Goal: Task Accomplishment & Management: Manage account settings

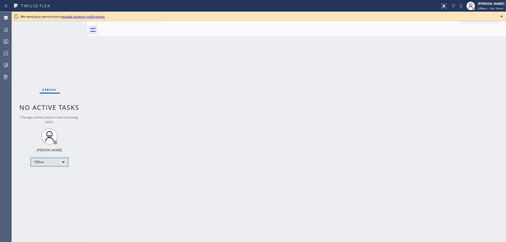
click at [39, 161] on div "Offline" at bounding box center [50, 161] width 38 height 9
click at [51, 176] on li "Available" at bounding box center [49, 175] width 37 height 6
click at [502, 15] on icon at bounding box center [501, 16] width 6 height 6
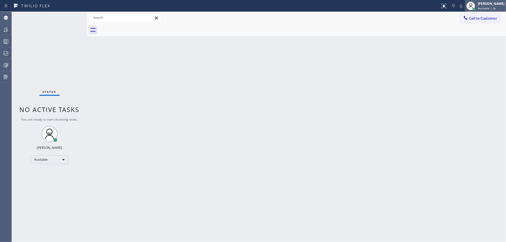
click at [491, 7] on span "Available | 0s" at bounding box center [487, 8] width 18 height 4
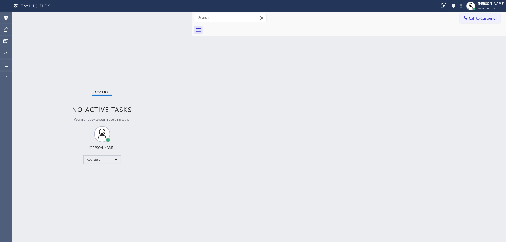
drag, startPoint x: 88, startPoint y: 16, endPoint x: 194, endPoint y: 15, distance: 105.9
click at [192, 15] on div at bounding box center [192, 127] width 0 height 230
click at [498, 5] on div "[PERSON_NAME]" at bounding box center [491, 3] width 27 height 5
click at [466, 37] on button "Unavailable" at bounding box center [479, 35] width 54 height 7
click at [6, 38] on icon at bounding box center [6, 41] width 6 height 6
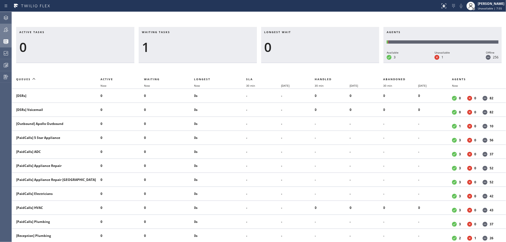
click at [0, 35] on button "Teams" at bounding box center [6, 30] width 12 height 12
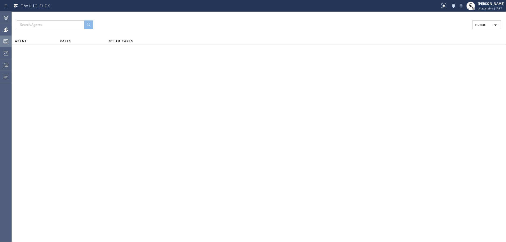
click at [488, 23] on button "Filter" at bounding box center [486, 24] width 29 height 9
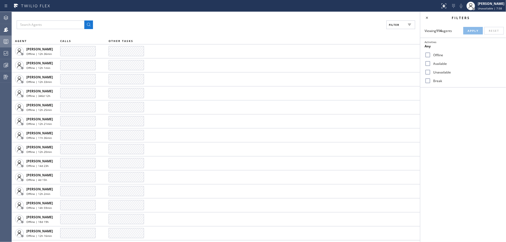
click at [429, 63] on input "Available" at bounding box center [428, 63] width 6 height 6
checkbox input "true"
click at [427, 72] on input "Unavailable" at bounding box center [428, 72] width 6 height 6
checkbox input "true"
drag, startPoint x: 427, startPoint y: 81, endPoint x: 470, endPoint y: 44, distance: 56.0
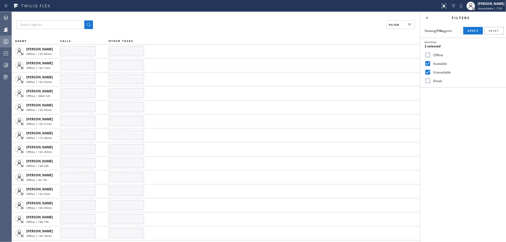
click at [428, 81] on input "Break" at bounding box center [428, 80] width 6 height 6
checkbox input "true"
click at [474, 29] on span "Apply" at bounding box center [473, 31] width 11 height 4
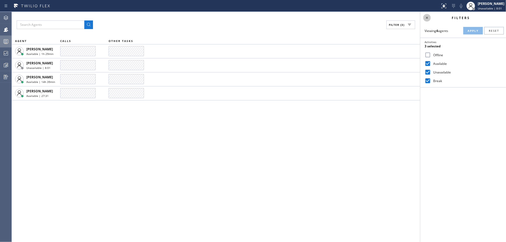
click at [425, 16] on icon at bounding box center [427, 18] width 6 height 6
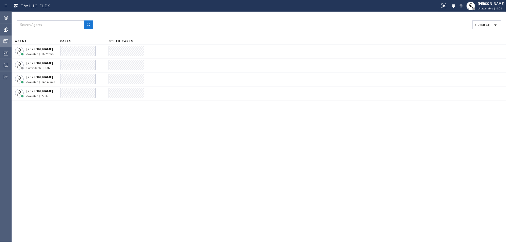
click at [134, 143] on div "Filter (3) AGENT CALLS OTHER TASKS [PERSON_NAME] | 1h 29min [PERSON_NAME] Unava…" at bounding box center [259, 127] width 494 height 230
click at [2, 49] on div at bounding box center [6, 53] width 12 height 11
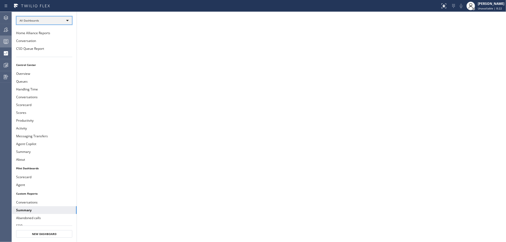
click at [67, 18] on div "All Dashboards" at bounding box center [44, 20] width 56 height 9
click at [64, 52] on li "Custom Reports" at bounding box center [43, 55] width 55 height 6
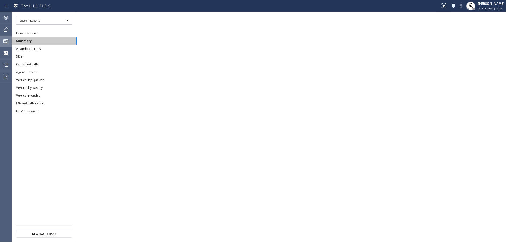
click at [59, 39] on button "Summary" at bounding box center [44, 41] width 65 height 8
click at [1, 41] on div at bounding box center [6, 41] width 12 height 6
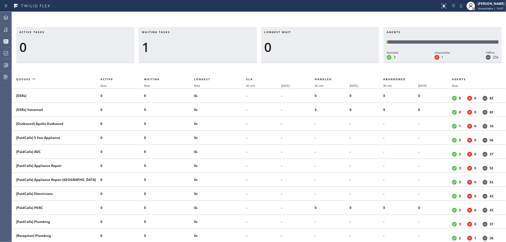
click at [166, 44] on div "1" at bounding box center [198, 47] width 112 height 16
click at [5, 28] on icon at bounding box center [6, 29] width 6 height 6
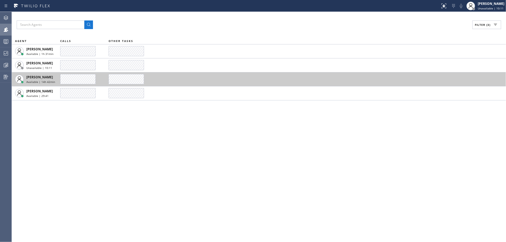
click at [254, 77] on td at bounding box center [307, 79] width 397 height 14
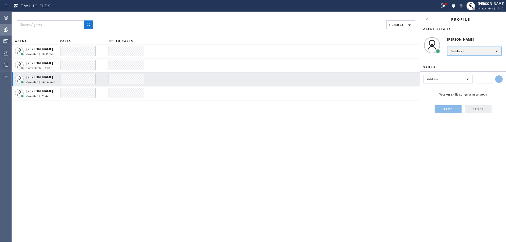
click at [465, 55] on div "Available" at bounding box center [474, 51] width 55 height 9
click at [470, 58] on li "Offline" at bounding box center [473, 58] width 53 height 6
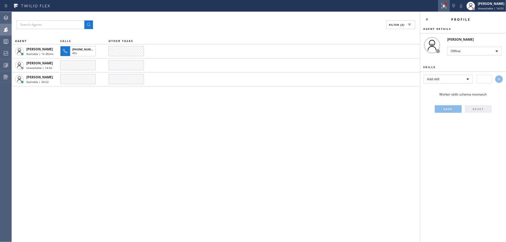
drag, startPoint x: 427, startPoint y: 16, endPoint x: 447, endPoint y: 8, distance: 21.1
click at [429, 16] on icon at bounding box center [427, 19] width 6 height 6
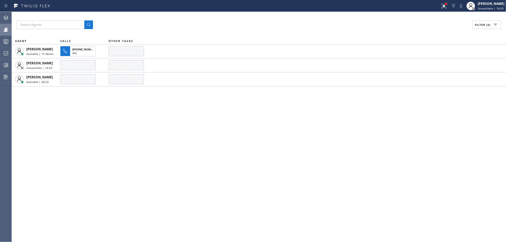
click at [447, 5] on div at bounding box center [446, 4] width 2 height 2
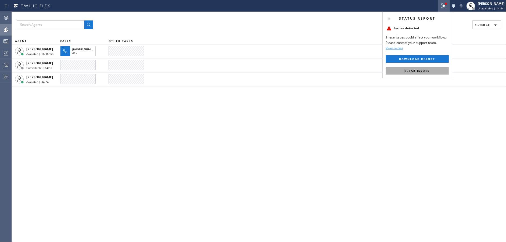
click at [427, 73] on button "Clear issues" at bounding box center [417, 71] width 63 height 8
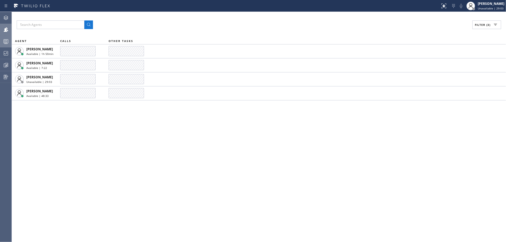
click at [0, 44] on div at bounding box center [6, 41] width 12 height 6
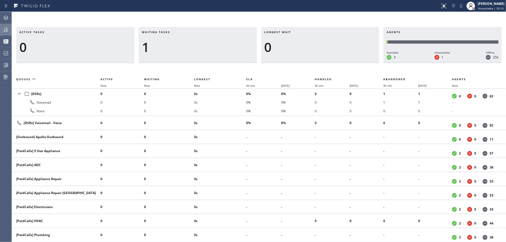
click at [0, 33] on div at bounding box center [6, 29] width 12 height 11
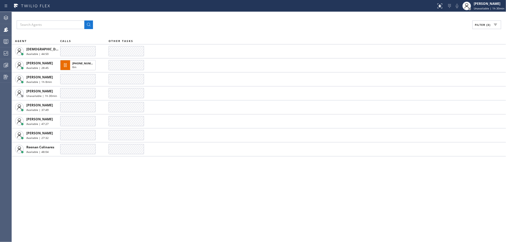
click at [117, 200] on div "Filter (3) AGENT CALLS OTHER TASKS [DEMOGRAPHIC_DATA][PERSON_NAME] Available | …" at bounding box center [259, 127] width 494 height 230
click at [158, 171] on div "Filter (3) AGENT CALLS OTHER TASKS [DEMOGRAPHIC_DATA][PERSON_NAME] Available | …" at bounding box center [259, 127] width 494 height 230
